Goal: Information Seeking & Learning: Check status

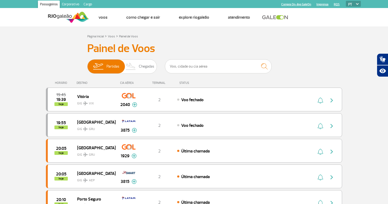
drag, startPoint x: 19, startPoint y: 11, endPoint x: 263, endPoint y: 137, distance: 273.9
click at [23, 15] on div "Página inicial Voos Como chegar e sair Explore RIOgaleão Atendimento PT ENG ESP…" at bounding box center [193, 17] width 341 height 18
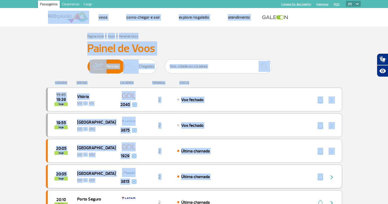
drag, startPoint x: 23, startPoint y: 15, endPoint x: 321, endPoint y: 178, distance: 339.9
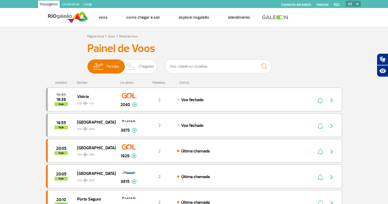
click at [25, 20] on div "Página inicial Voos Como chegar e sair Explore RIOgaleão Atendimento PT ENG ESP…" at bounding box center [193, 17] width 341 height 18
click at [15, 16] on header "Passageiros Corporativo Cargo Compra On-line GaleOn Imprensa RQS PT ENG ESP Pág…" at bounding box center [194, 13] width 388 height 26
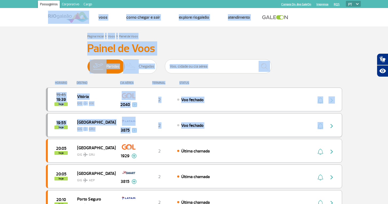
drag, startPoint x: 18, startPoint y: 25, endPoint x: 310, endPoint y: 133, distance: 310.7
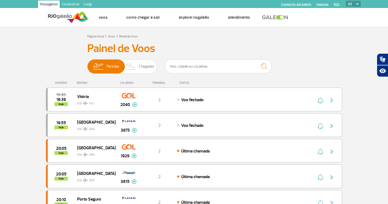
click at [20, 18] on header "Passageiros Corporativo Cargo Compra On-line GaleOn Imprensa RQS PT ENG ESP Pág…" at bounding box center [194, 13] width 388 height 26
drag, startPoint x: 20, startPoint y: 18, endPoint x: 236, endPoint y: 178, distance: 269.0
click at [19, 17] on header "Passageiros Corporativo Cargo Compra On-line GaleOn Imprensa RQS PT ENG ESP Pág…" at bounding box center [194, 13] width 388 height 26
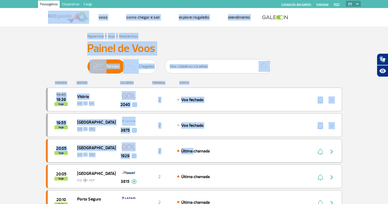
drag, startPoint x: 19, startPoint y: 17, endPoint x: 254, endPoint y: 148, distance: 268.3
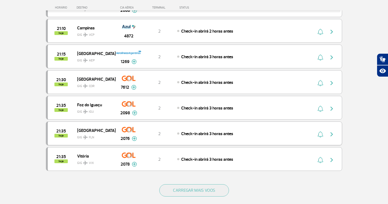
scroll to position [436, 0]
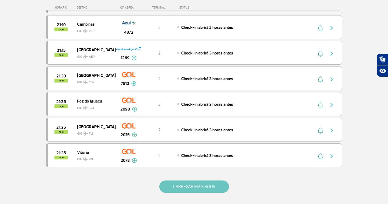
click at [169, 184] on button "CARREGAR MAIS VOOS" at bounding box center [194, 186] width 70 height 12
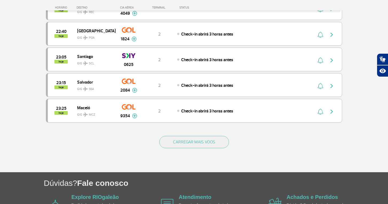
scroll to position [1022, 0]
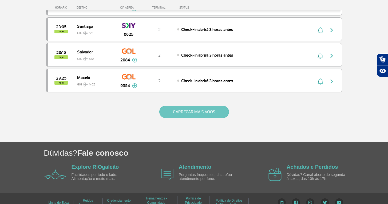
click at [201, 113] on button "CARREGAR MAIS VOOS" at bounding box center [194, 112] width 70 height 12
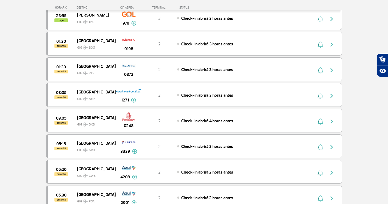
scroll to position [1215, 0]
